Goal: Task Accomplishment & Management: Manage account settings

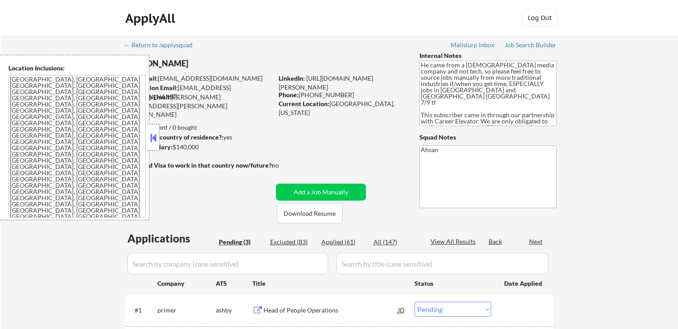
select select ""pending""
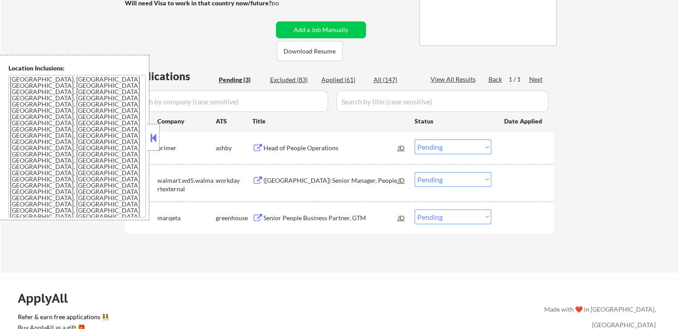
scroll to position [178, 0]
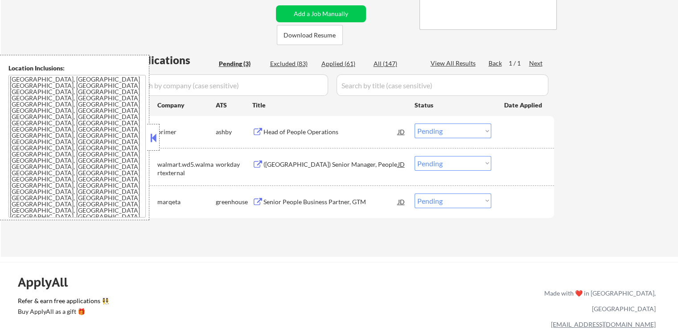
click at [265, 243] on div "← Return to /applysquad Mailslurp Inbox Job Search Builder [PERSON_NAME] User E…" at bounding box center [339, 53] width 445 height 392
click at [258, 129] on button at bounding box center [257, 132] width 11 height 8
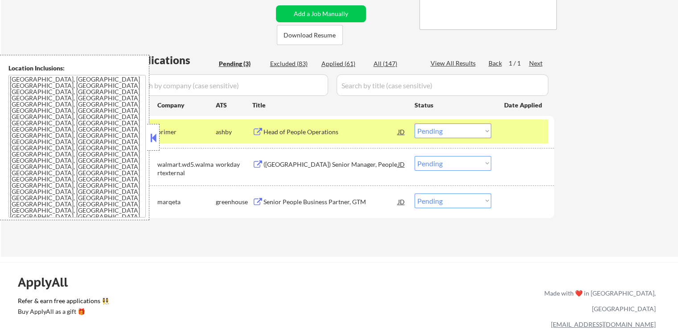
click at [258, 161] on button at bounding box center [257, 164] width 11 height 8
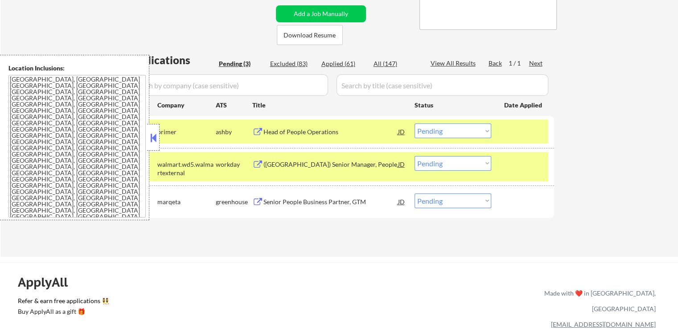
click at [260, 200] on button at bounding box center [257, 202] width 11 height 8
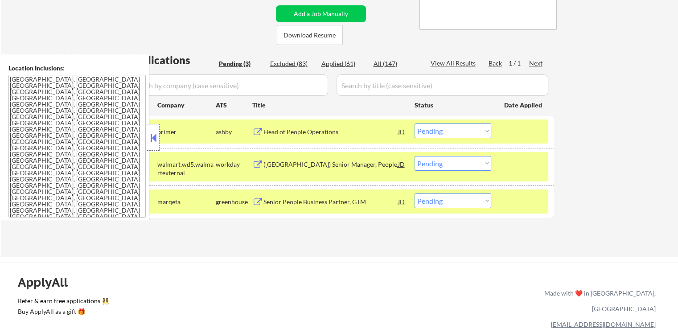
click at [456, 206] on select "Choose an option... Pending Applied Excluded (Questions) Excluded (Expired) Exc…" at bounding box center [452, 200] width 77 height 15
select select ""applied""
click at [414, 193] on select "Choose an option... Pending Applied Excluded (Questions) Excluded (Expired) Exc…" at bounding box center [452, 200] width 77 height 15
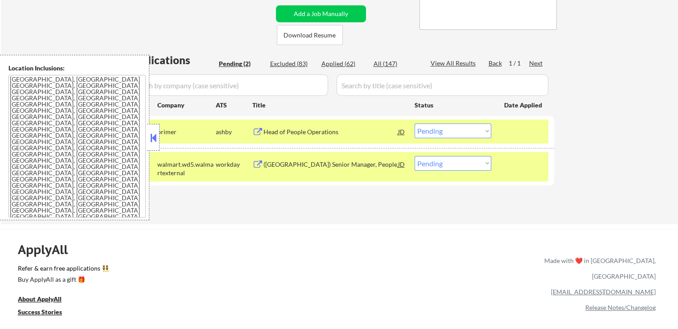
drag, startPoint x: 449, startPoint y: 160, endPoint x: 449, endPoint y: 167, distance: 6.7
click at [449, 160] on select "Choose an option... Pending Applied Excluded (Questions) Excluded (Expired) Exc…" at bounding box center [452, 163] width 77 height 15
select select ""excluded__expired_""
click at [414, 156] on select "Choose an option... Pending Applied Excluded (Questions) Excluded (Expired) Exc…" at bounding box center [452, 163] width 77 height 15
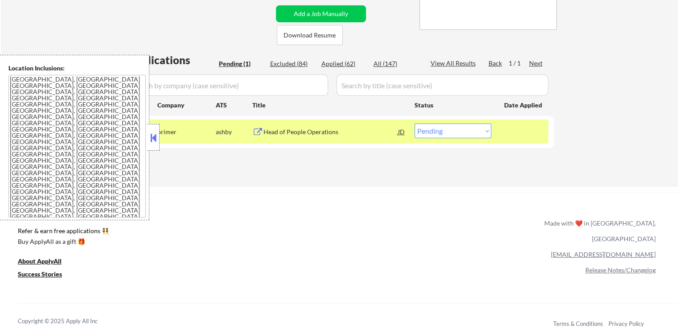
click at [451, 134] on select "Choose an option... Pending Applied Excluded (Questions) Excluded (Expired) Exc…" at bounding box center [452, 130] width 77 height 15
select select ""excluded__expired_""
click at [414, 123] on select "Choose an option... Pending Applied Excluded (Questions) Excluded (Expired) Exc…" at bounding box center [452, 130] width 77 height 15
